Goal: Obtain resource: Download file/media

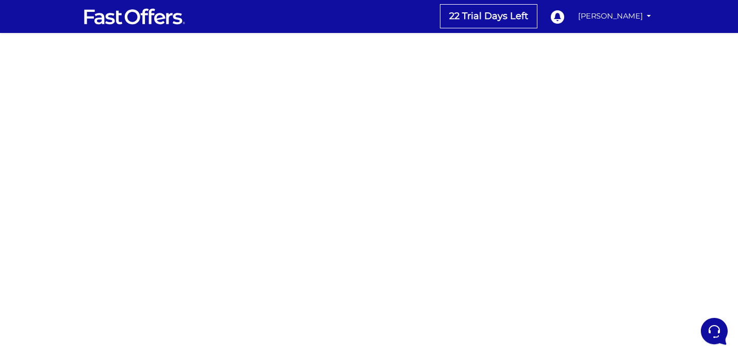
scroll to position [191, 0]
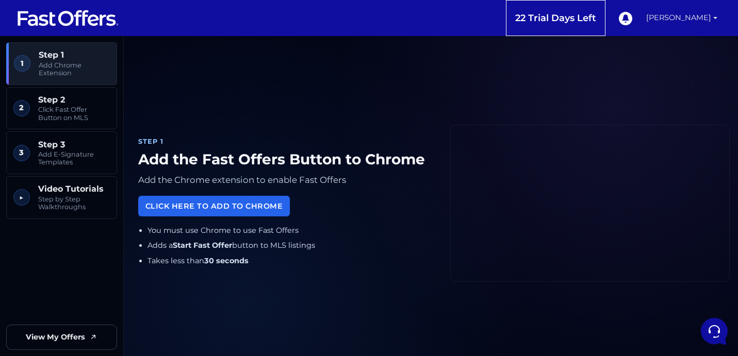
click at [695, 15] on link "[PERSON_NAME]" at bounding box center [681, 18] width 79 height 36
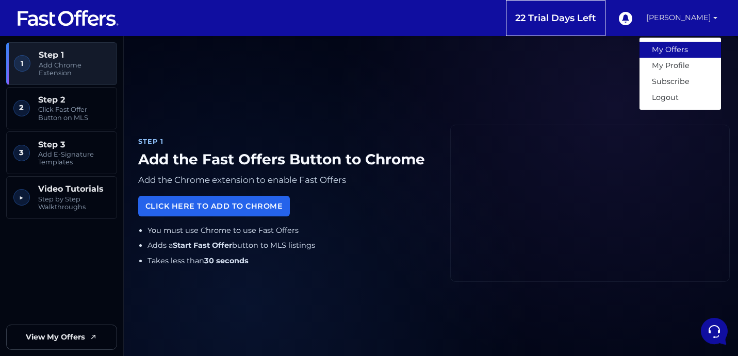
click at [664, 50] on link "My Offers" at bounding box center [680, 50] width 81 height 16
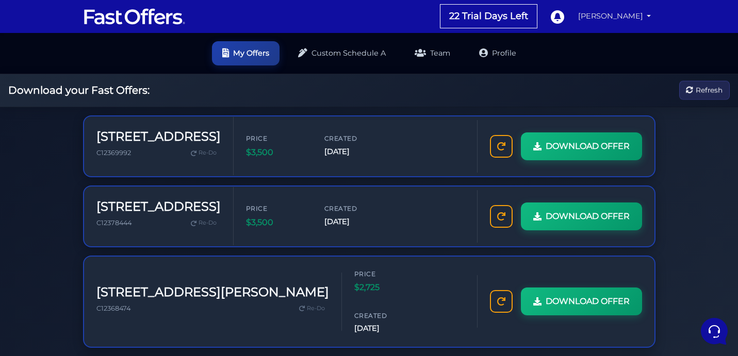
click at [632, 12] on link "[PERSON_NAME]" at bounding box center [614, 16] width 81 height 20
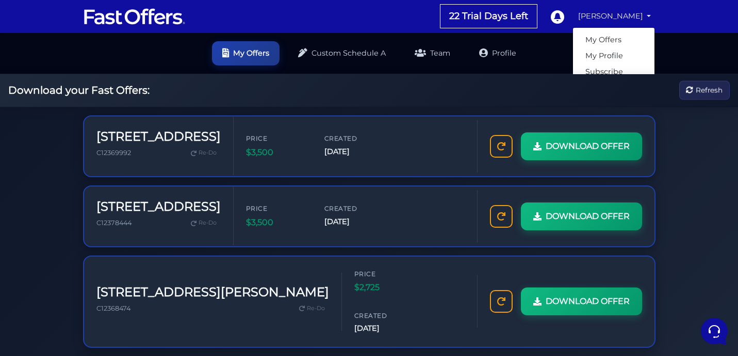
click at [619, 14] on link "[PERSON_NAME]" at bounding box center [614, 16] width 81 height 20
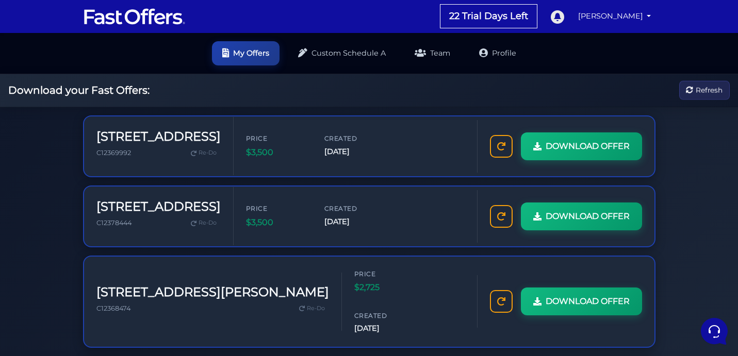
click at [564, 17] on icon at bounding box center [557, 16] width 13 height 13
click at [150, 13] on img at bounding box center [134, 17] width 103 height 20
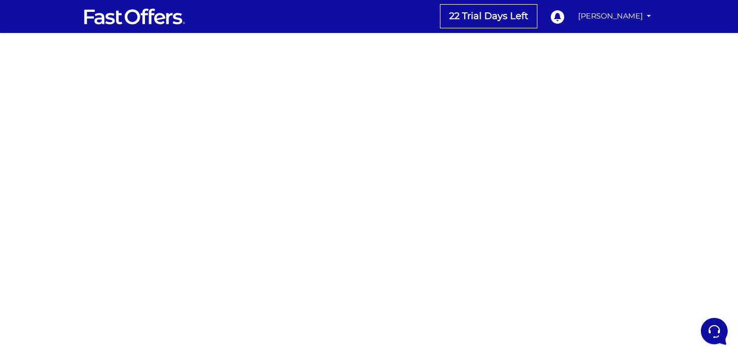
scroll to position [191, 0]
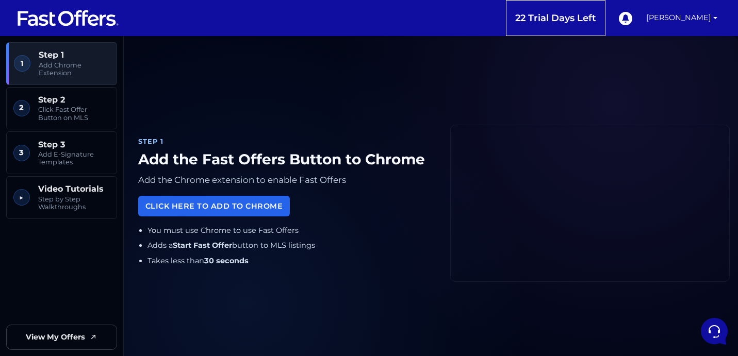
click at [68, 16] on img at bounding box center [68, 18] width 103 height 20
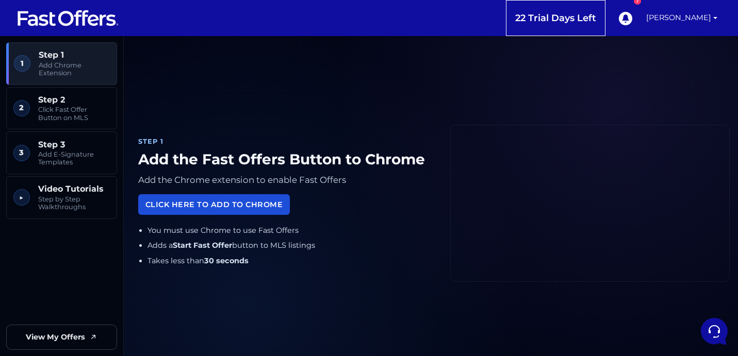
click at [199, 208] on link "Click Here to Add to Chrome" at bounding box center [214, 204] width 152 height 20
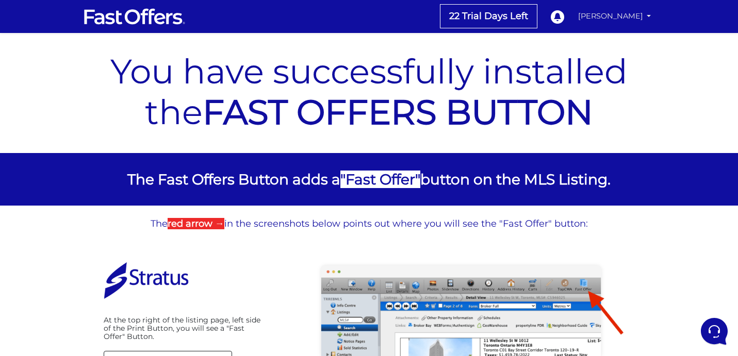
click at [618, 15] on link "[PERSON_NAME]" at bounding box center [614, 16] width 81 height 20
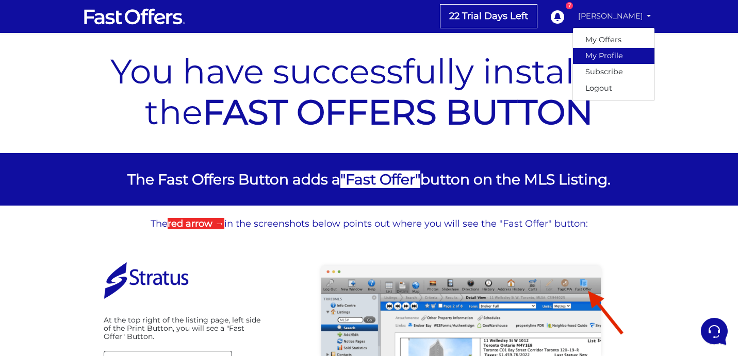
click at [597, 56] on link "My Profile" at bounding box center [613, 56] width 81 height 16
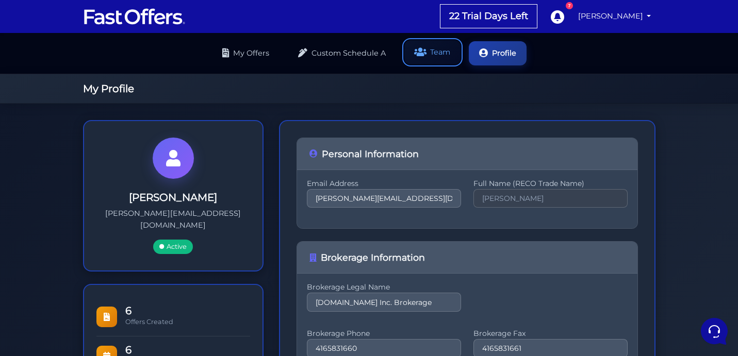
click at [441, 57] on link "Team" at bounding box center [432, 52] width 56 height 24
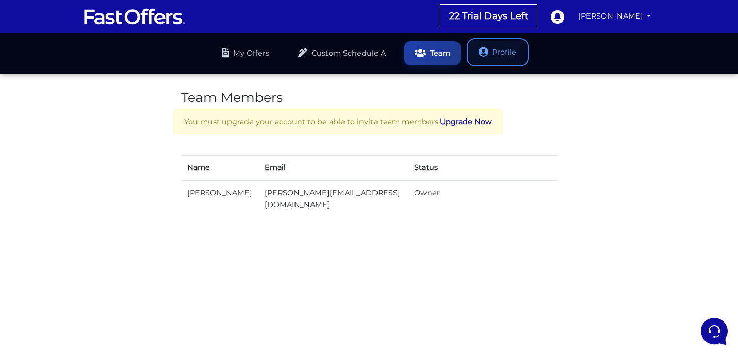
click at [510, 51] on link "Profile" at bounding box center [498, 52] width 58 height 24
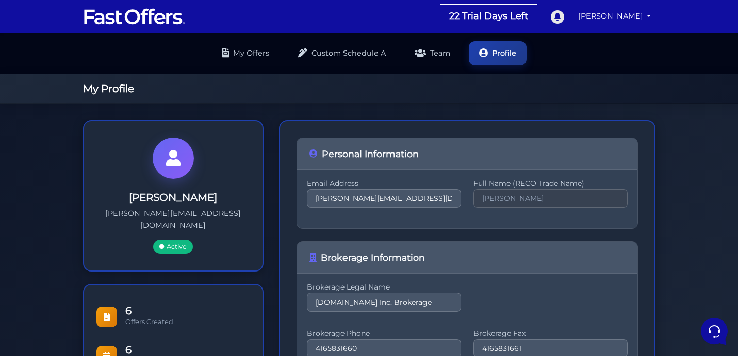
click at [564, 19] on icon at bounding box center [557, 16] width 13 height 13
click at [650, 16] on link "[PERSON_NAME]" at bounding box center [614, 16] width 81 height 20
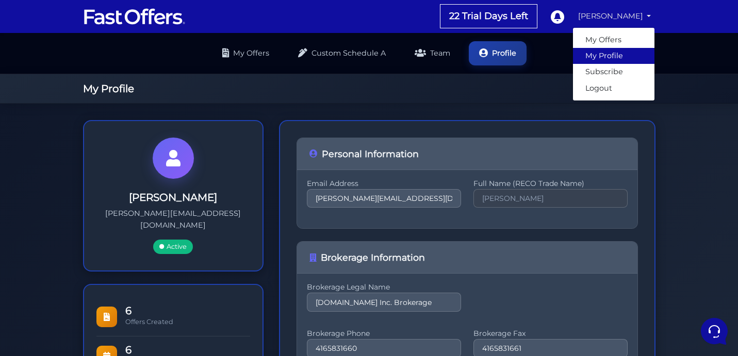
click at [614, 59] on link "My Profile" at bounding box center [613, 56] width 81 height 16
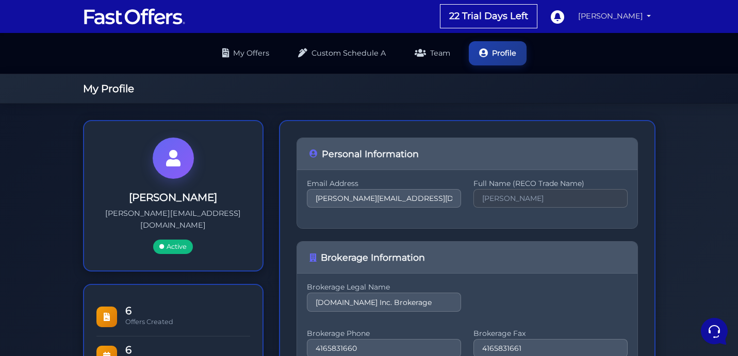
click at [647, 17] on link "[PERSON_NAME]" at bounding box center [614, 16] width 81 height 20
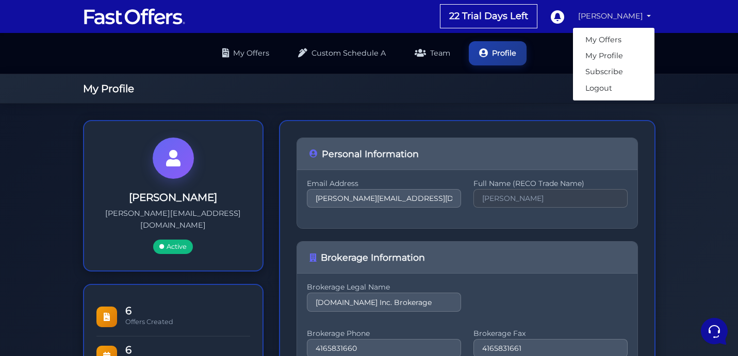
click at [628, 13] on link "[PERSON_NAME]" at bounding box center [614, 16] width 81 height 20
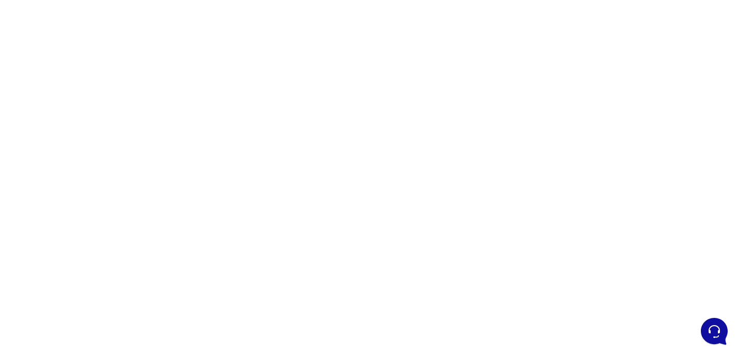
scroll to position [71, 0]
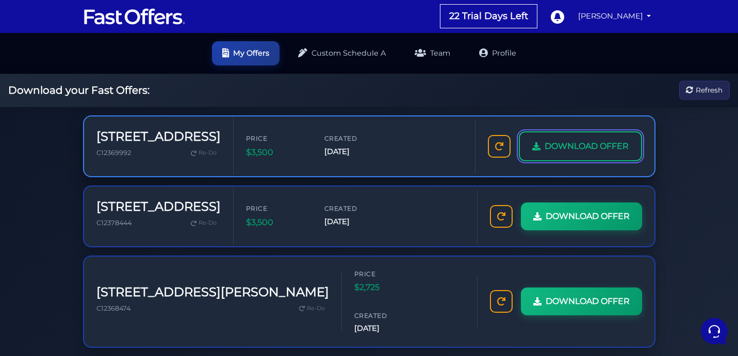
click at [600, 155] on link "DOWNLOAD OFFER" at bounding box center [580, 147] width 123 height 30
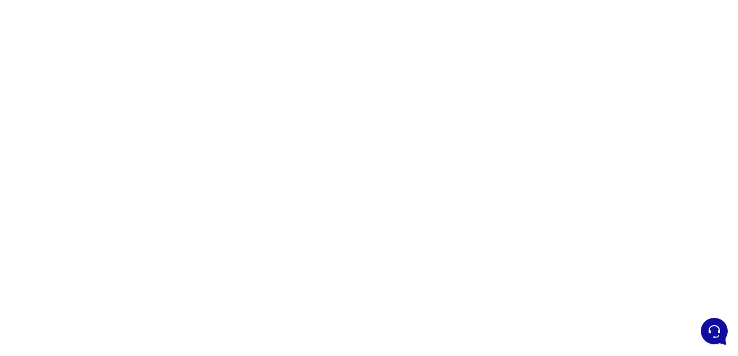
scroll to position [90, 0]
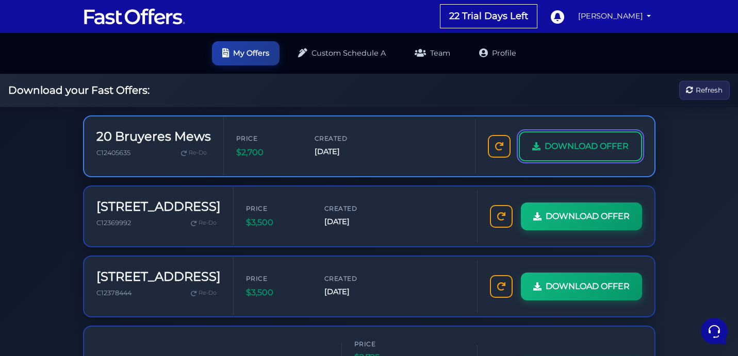
click at [575, 156] on link "DOWNLOAD OFFER" at bounding box center [580, 147] width 123 height 30
